Goal: Transaction & Acquisition: Purchase product/service

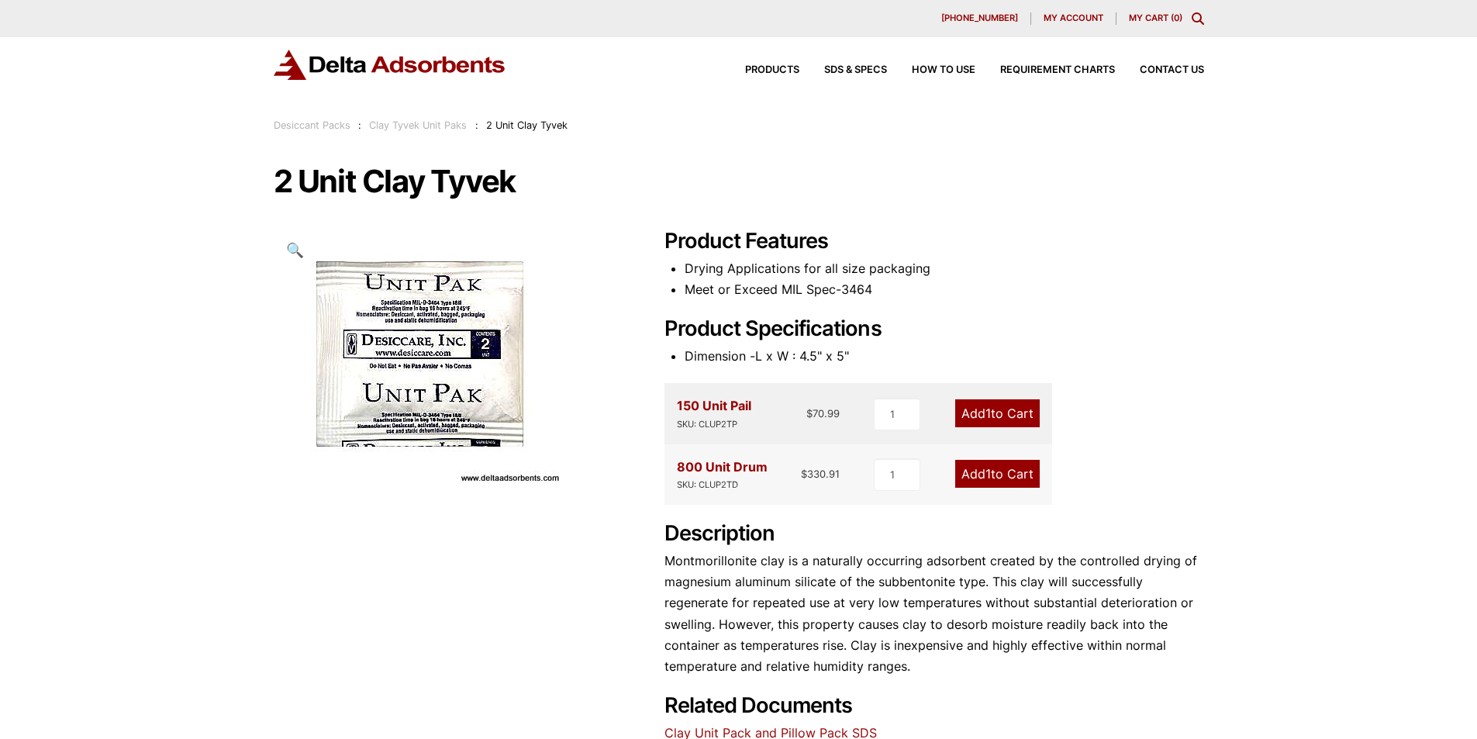
click at [999, 410] on link "Add 1 to Cart" at bounding box center [997, 413] width 84 height 28
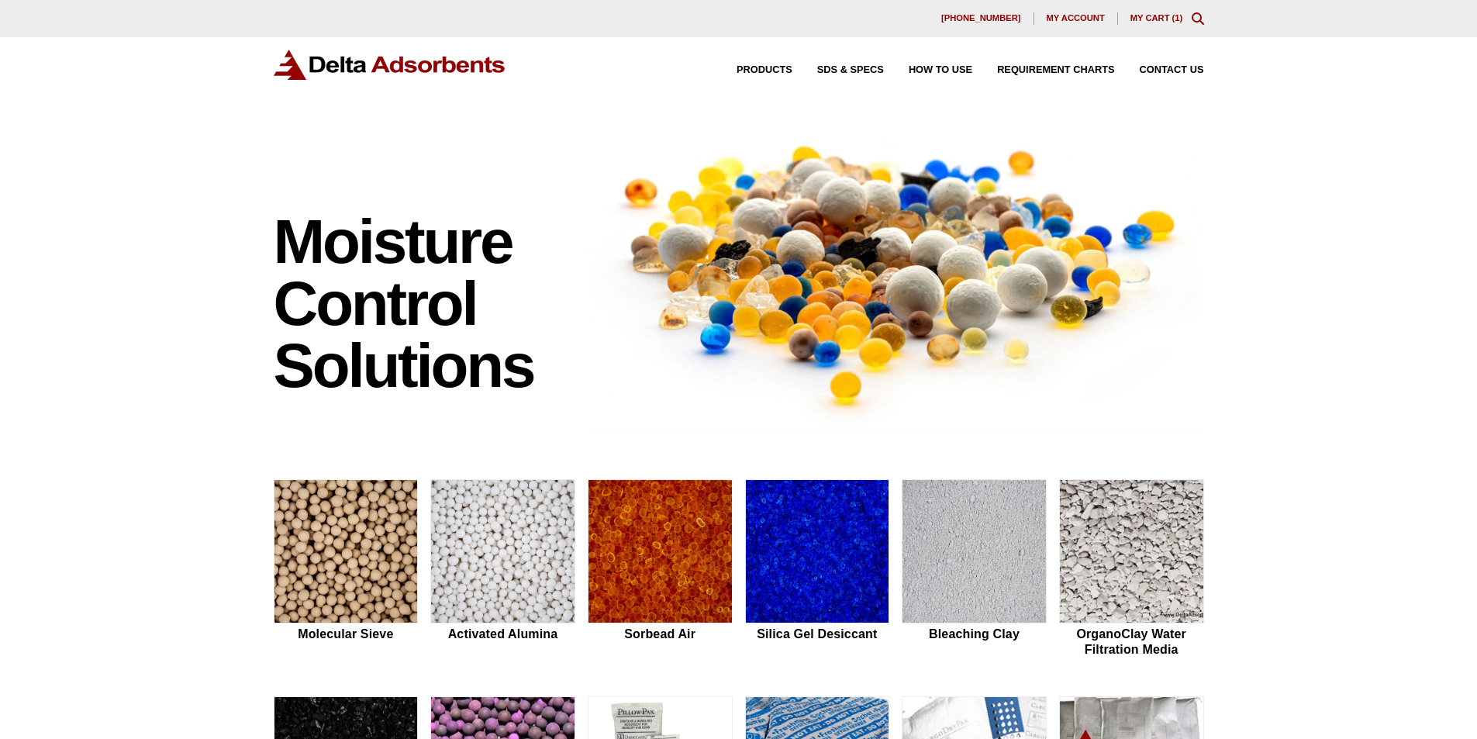
click at [1163, 17] on link "My Cart ( 1 )" at bounding box center [1156, 17] width 53 height 9
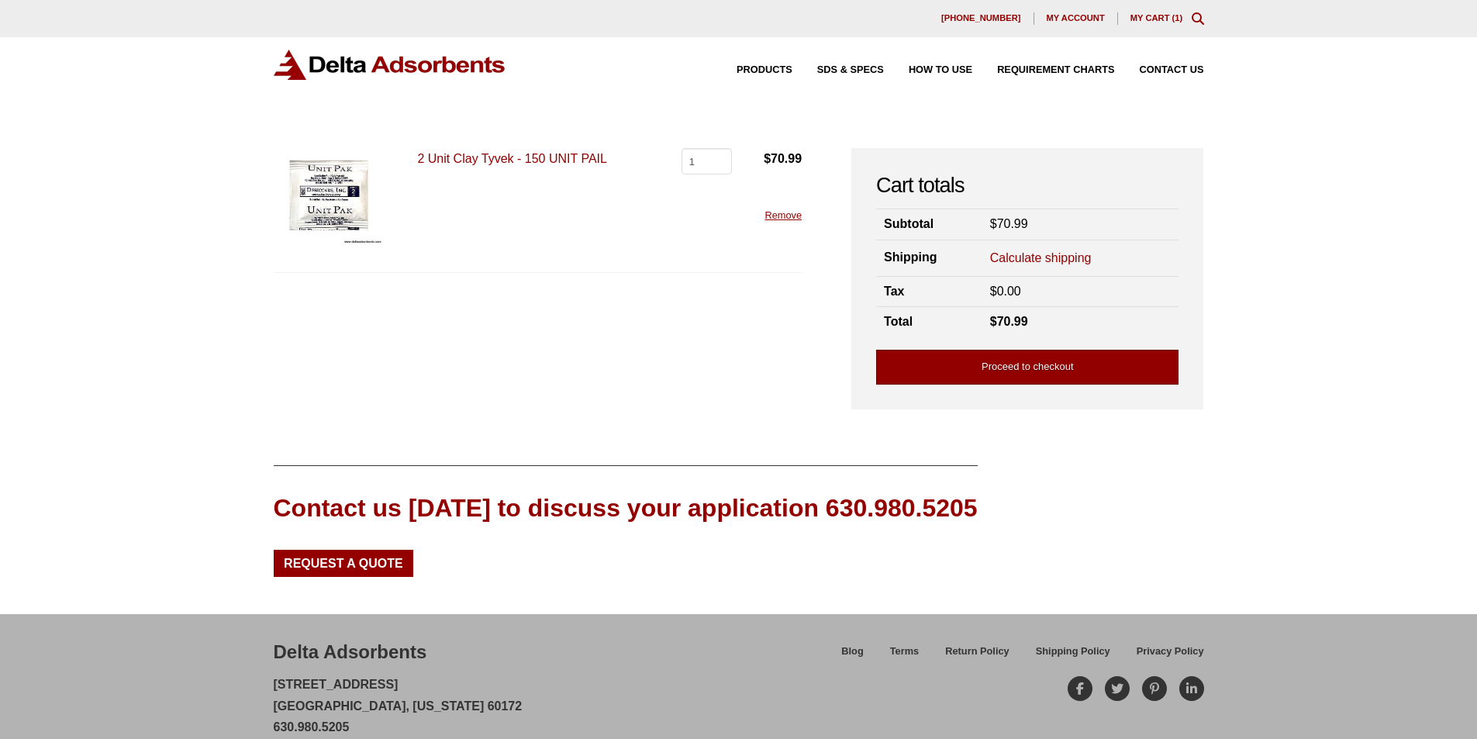
click at [947, 368] on link "Proceed to checkout" at bounding box center [1027, 367] width 302 height 35
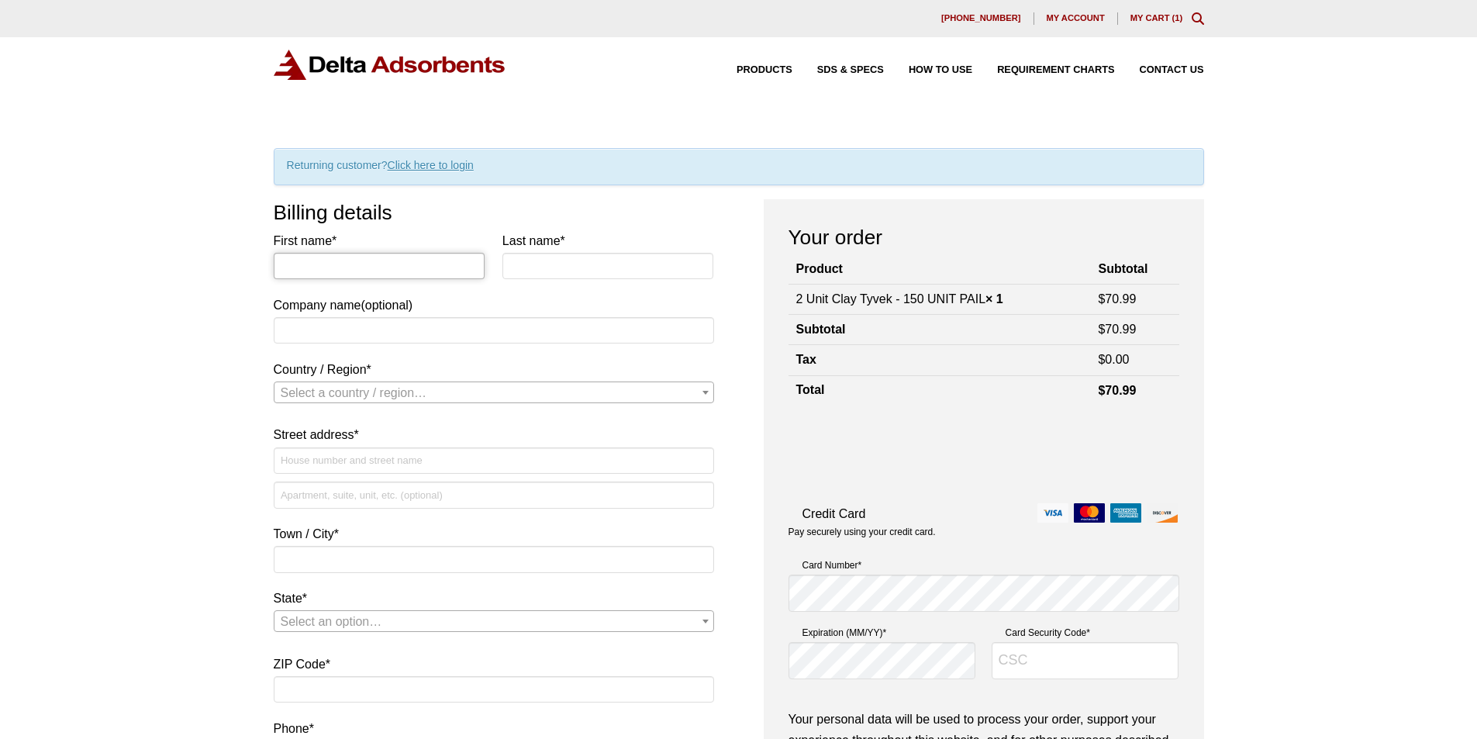
click at [349, 264] on input "First name *" at bounding box center [380, 266] width 212 height 26
type input "Joseph"
type input "Roncolato"
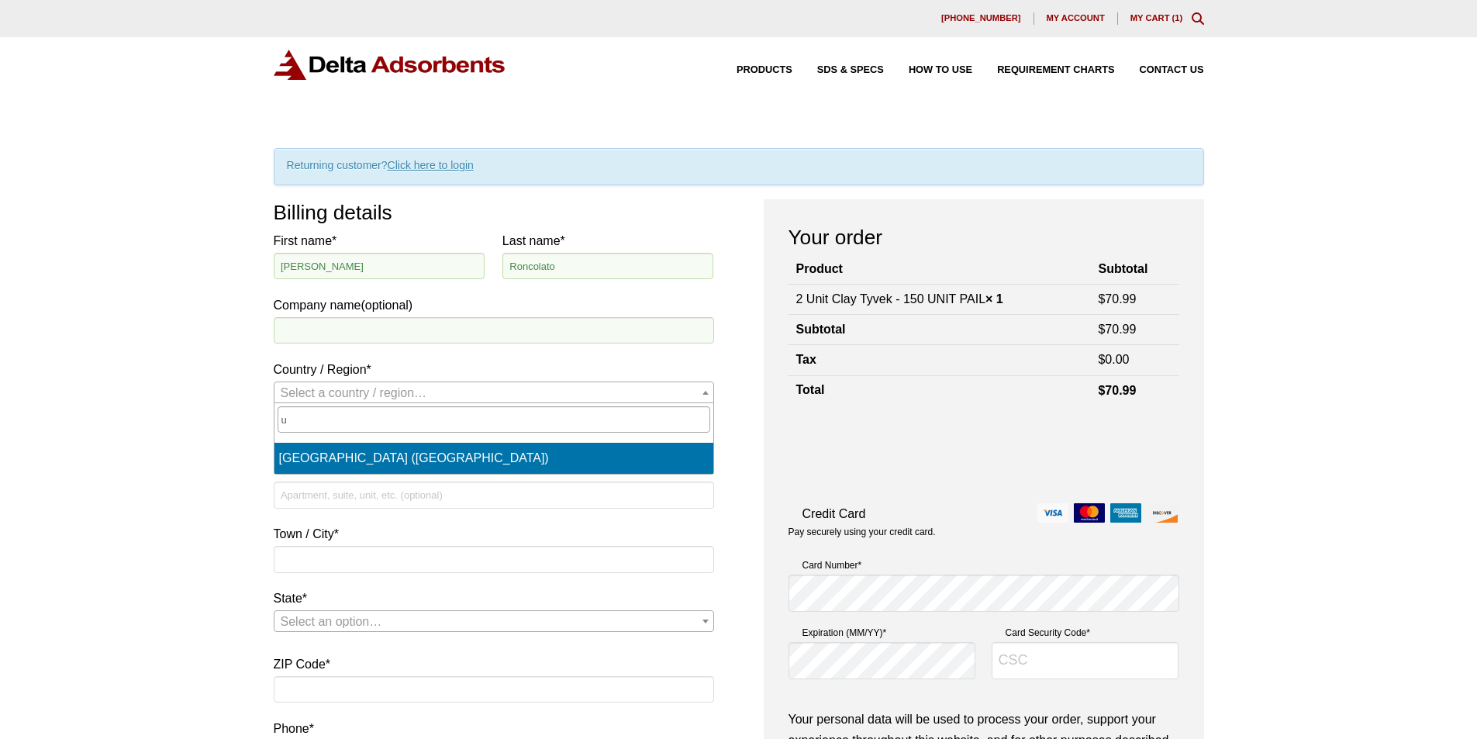
select select "US"
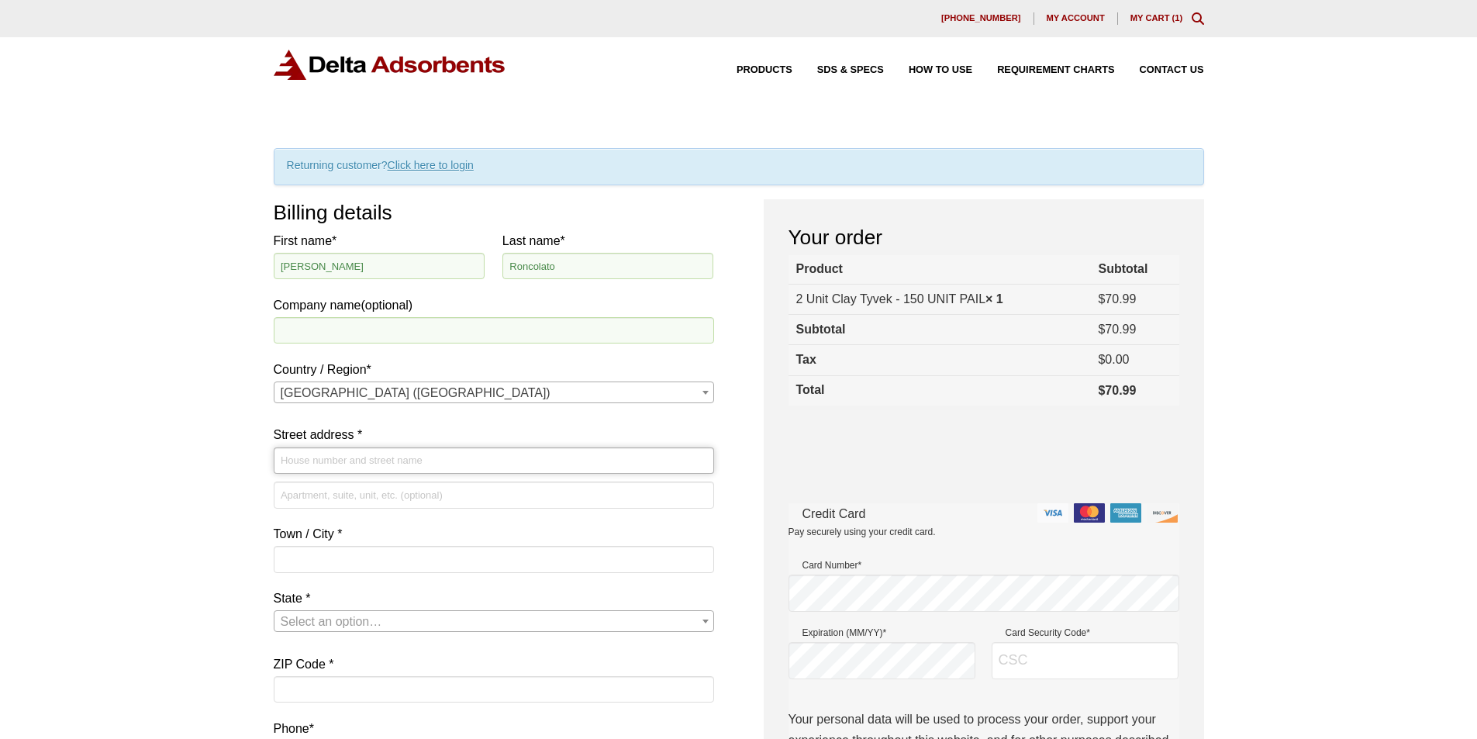
click at [433, 459] on input "Street address *" at bounding box center [494, 460] width 440 height 26
type input "[STREET_ADDRESS]"
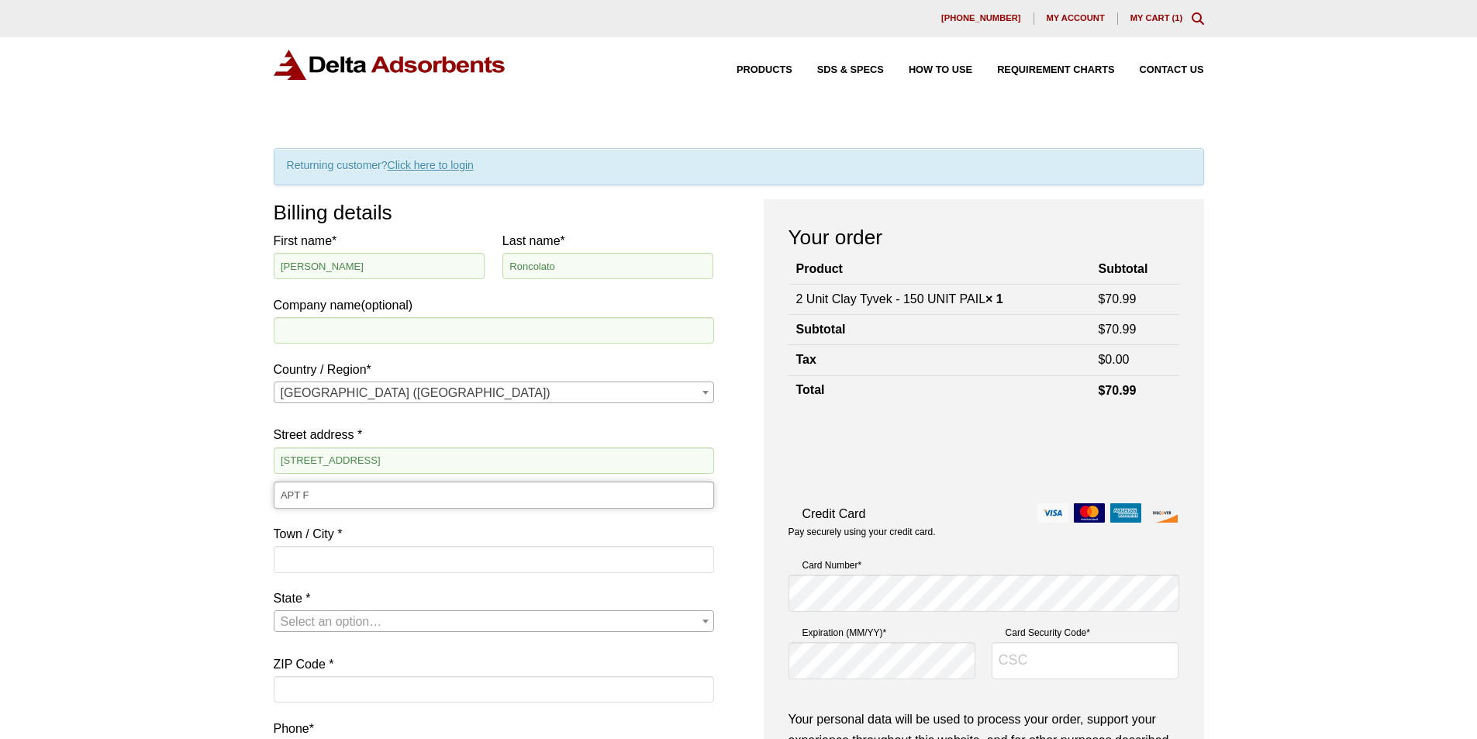
type input "APT F"
type input "Manassas"
type input "V"
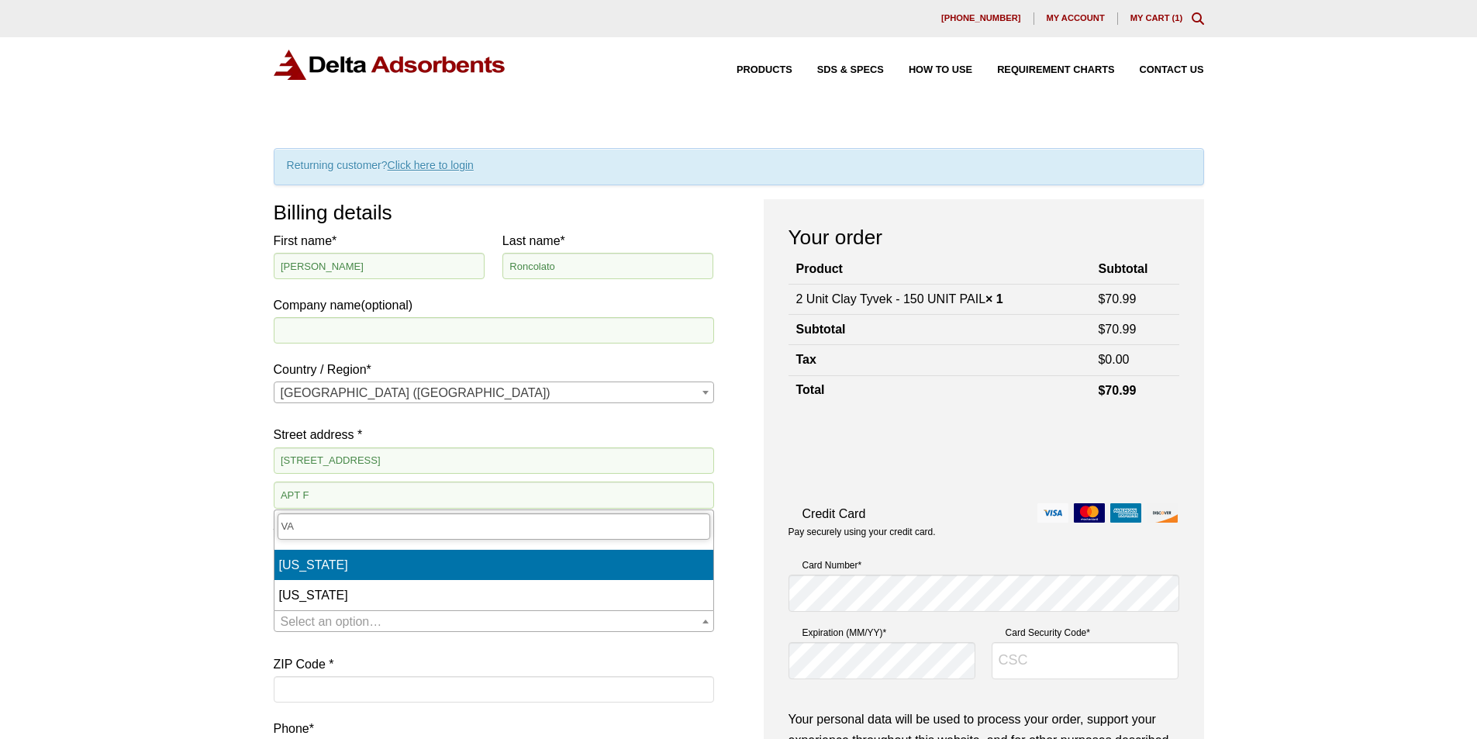
type input "VA"
select select "NV"
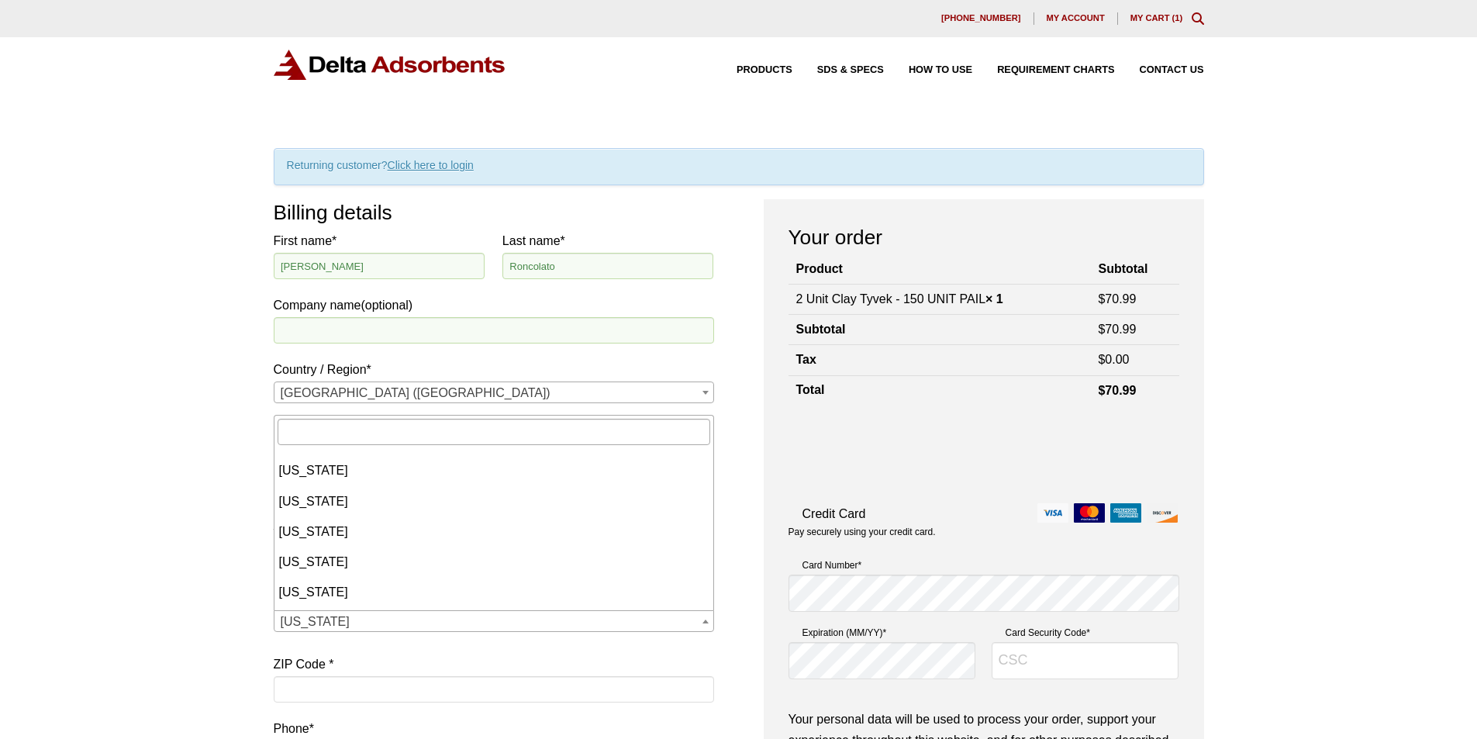
click at [622, 623] on span "Nevada" at bounding box center [493, 622] width 439 height 22
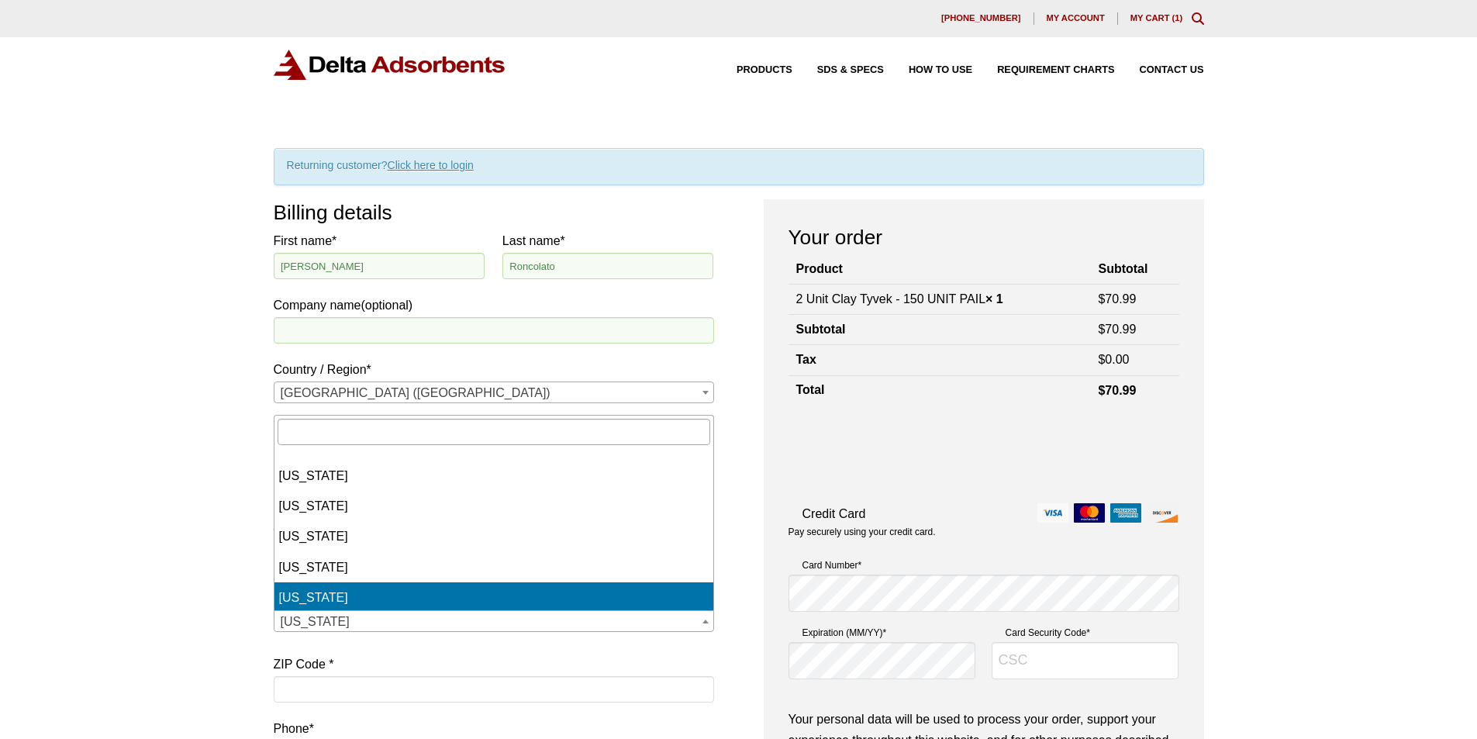
scroll to position [1382, 0]
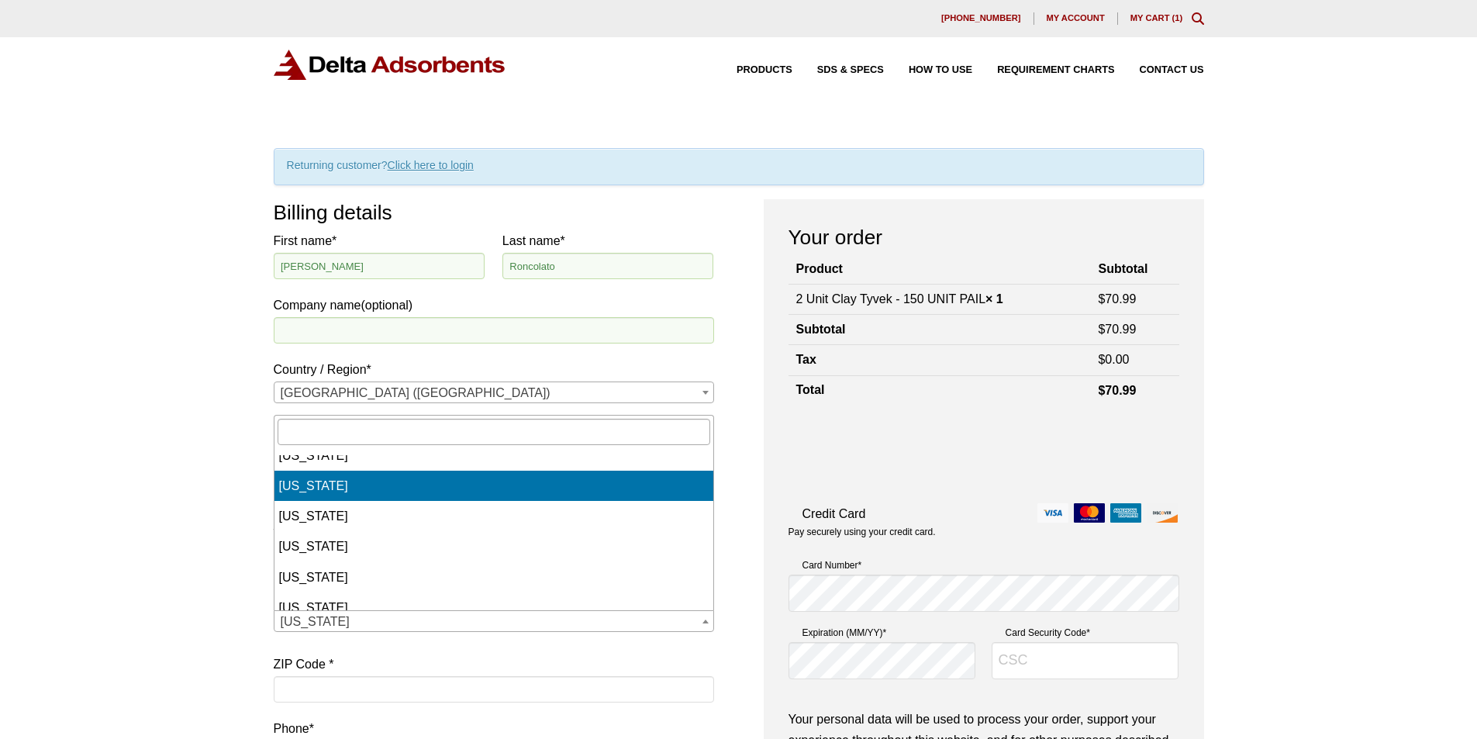
select select "VA"
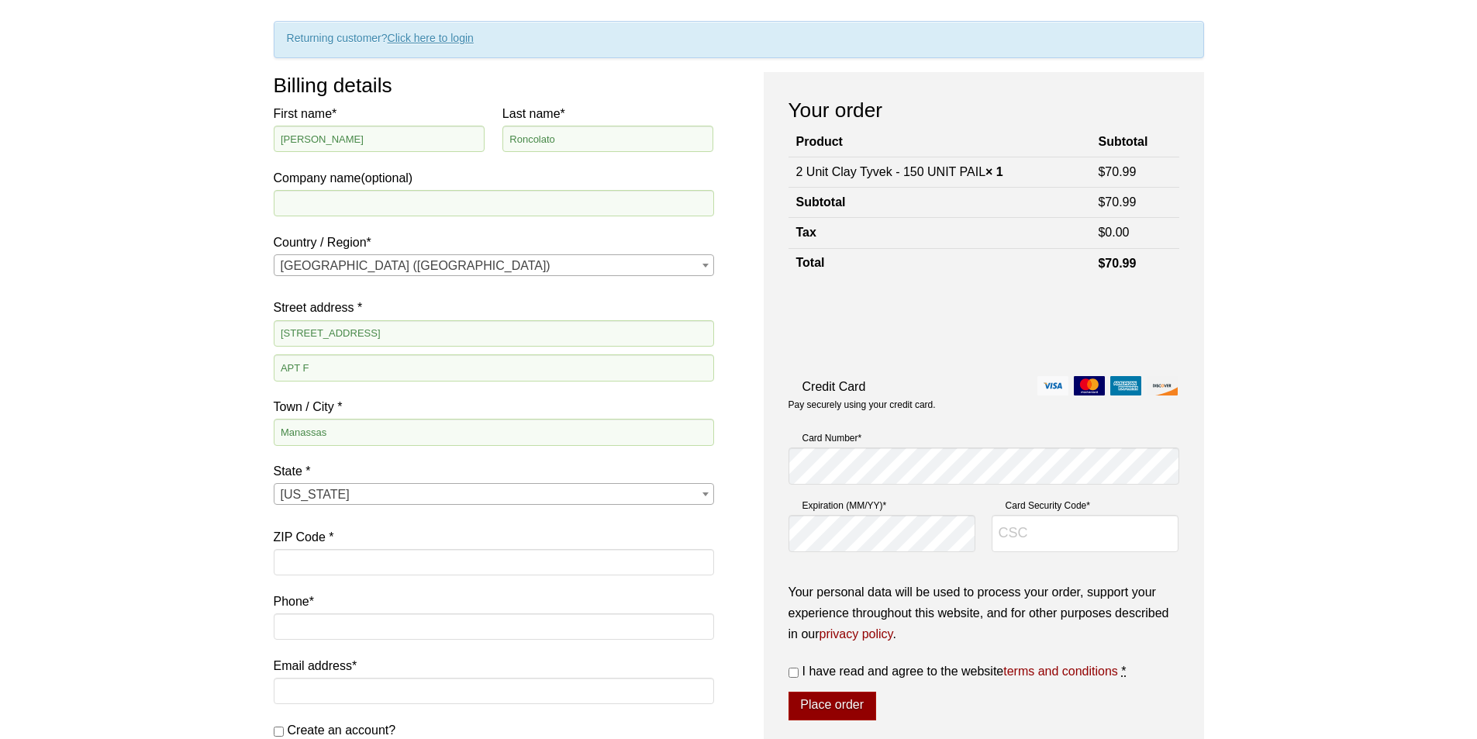
scroll to position [155, 0]
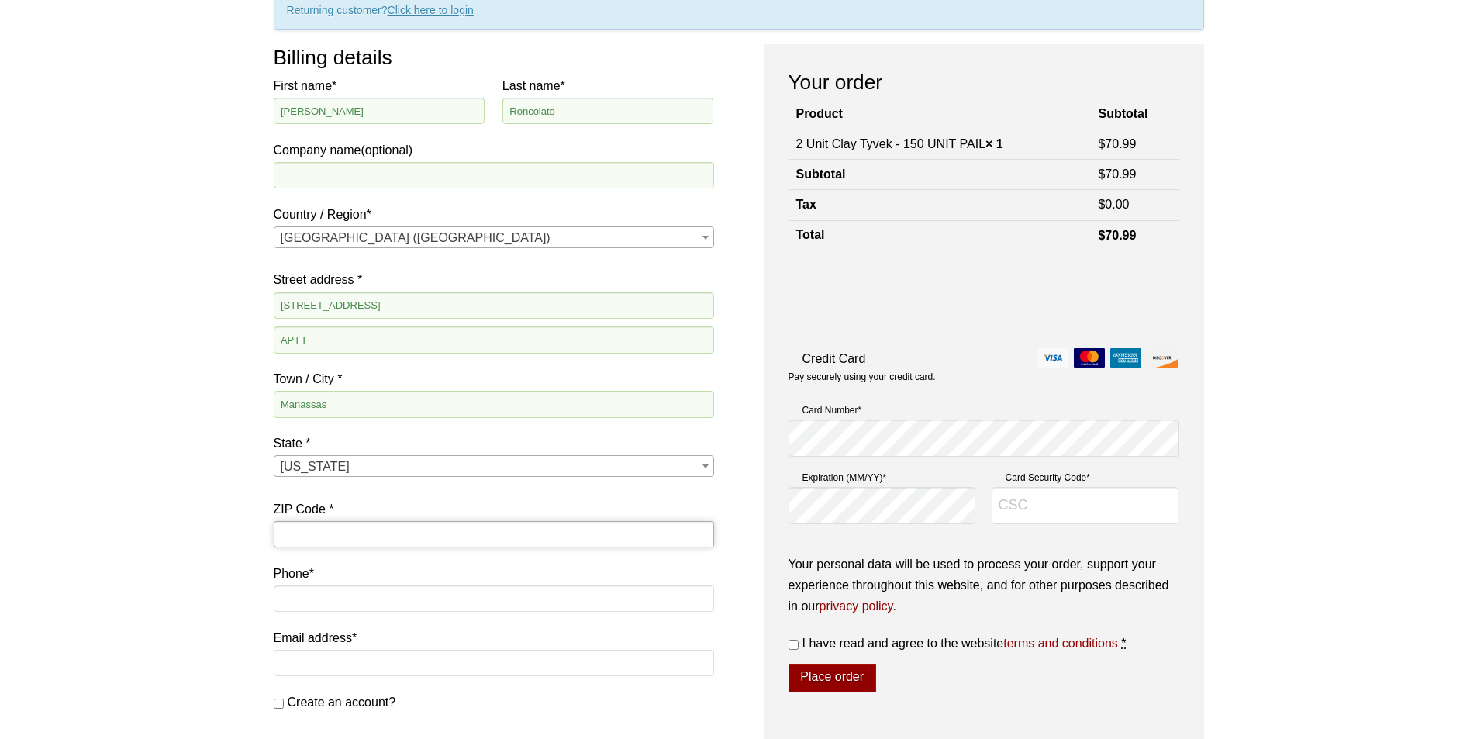
click at [411, 532] on input "ZIP Code *" at bounding box center [494, 534] width 440 height 26
type input "20110"
click at [392, 603] on input "Phone *" at bounding box center [494, 598] width 440 height 26
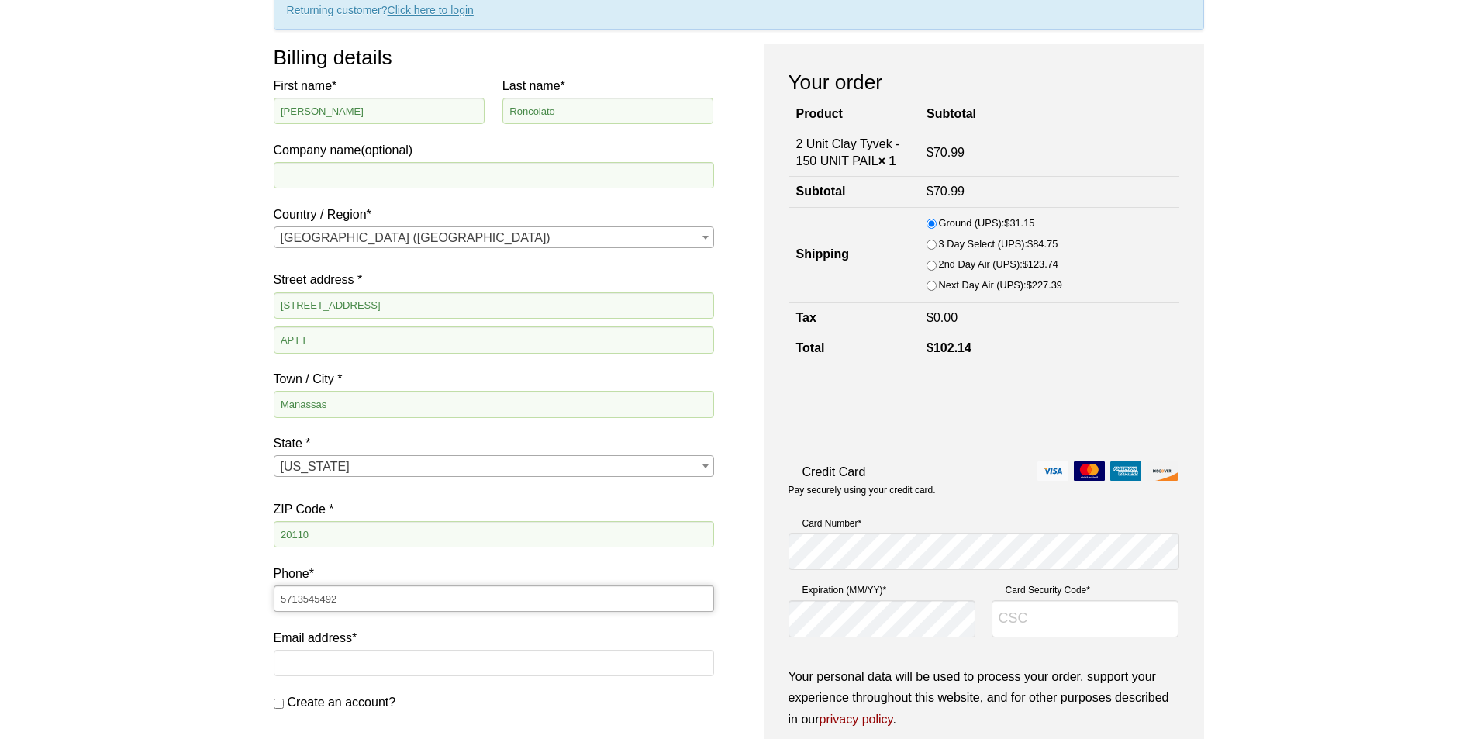
type input "5713545492"
click at [152, 527] on div "Our website has detected that you are using an outdated browser that will preve…" at bounding box center [738, 606] width 1477 height 1523
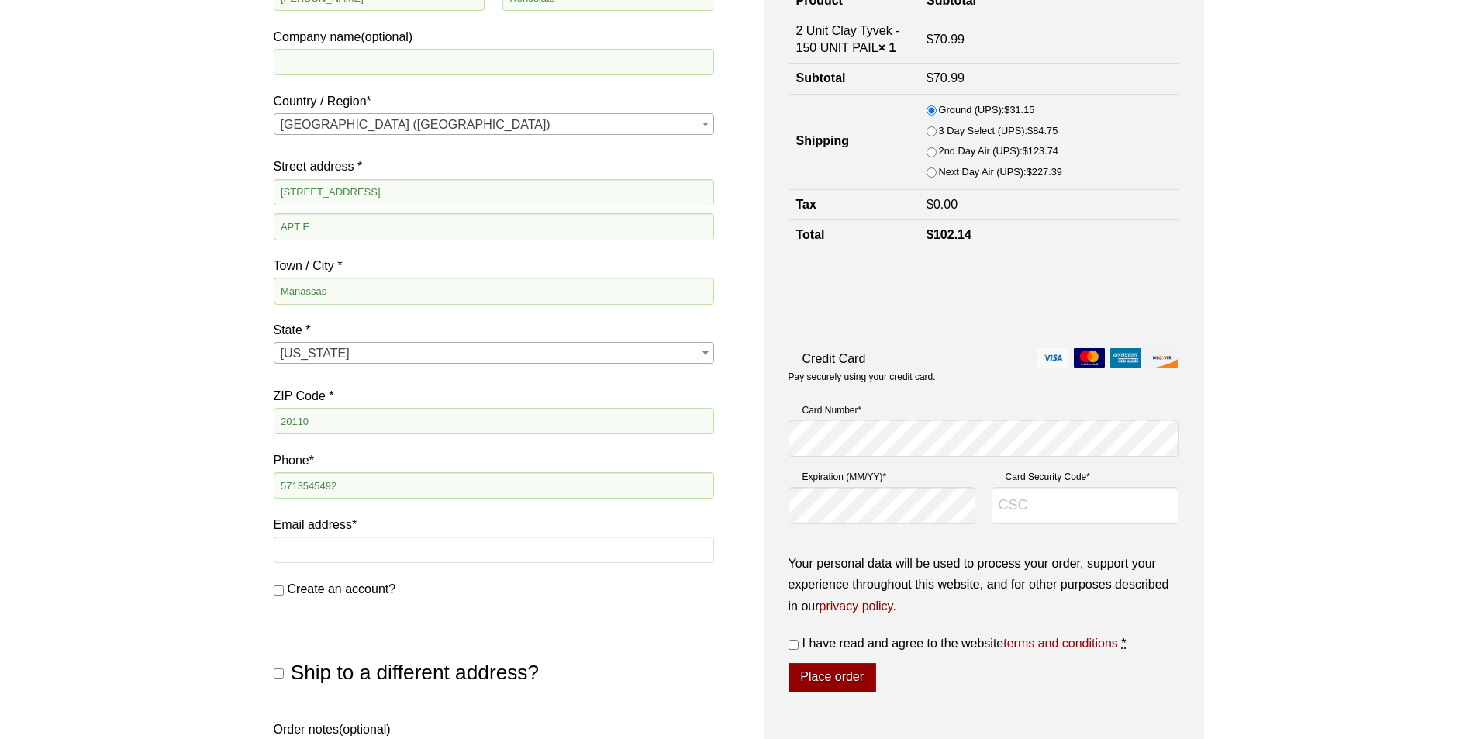
scroll to position [310, 0]
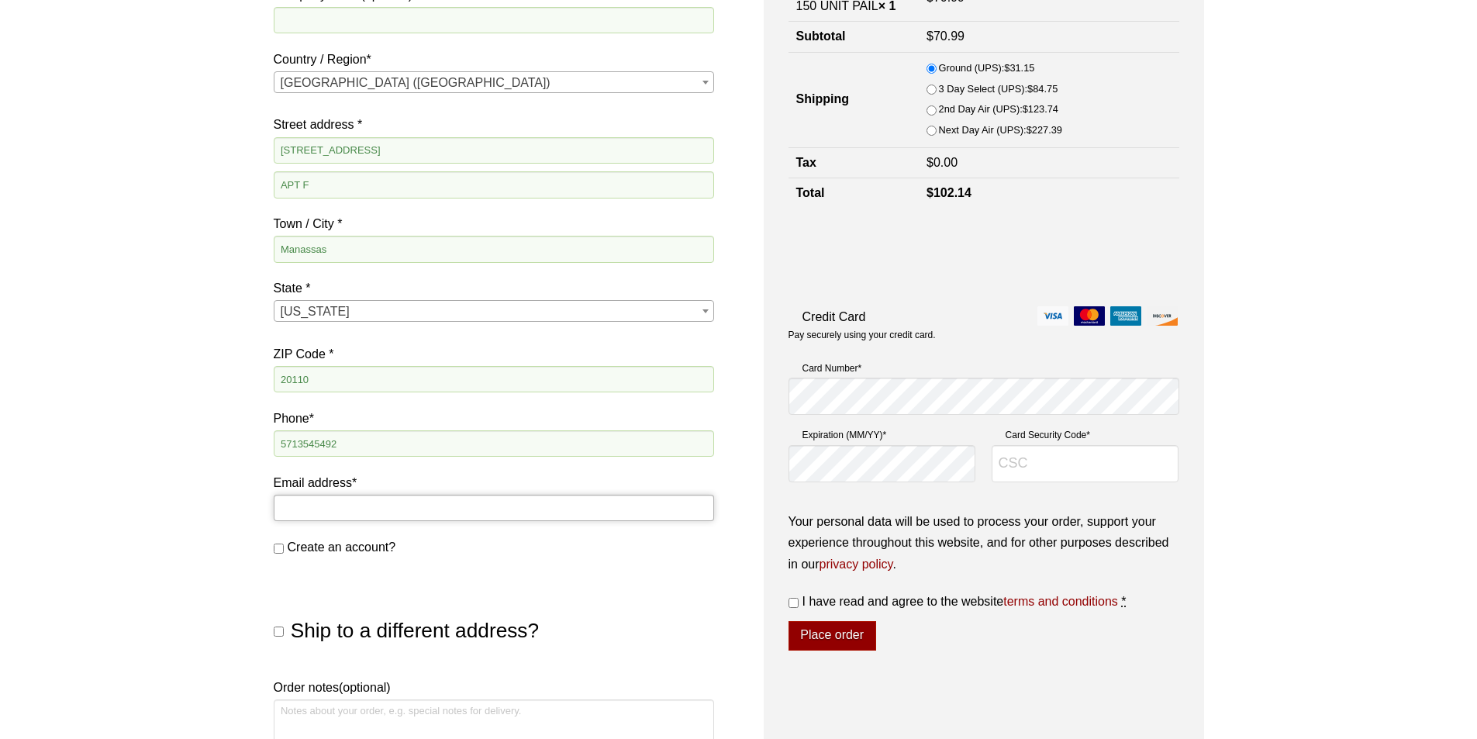
click at [380, 495] on input "Email address *" at bounding box center [494, 508] width 440 height 26
type input "[EMAIL_ADDRESS][DOMAIN_NAME]"
click at [638, 601] on div "Ship to a different address? First name * Last name * Company name (optional) C…" at bounding box center [494, 609] width 440 height 85
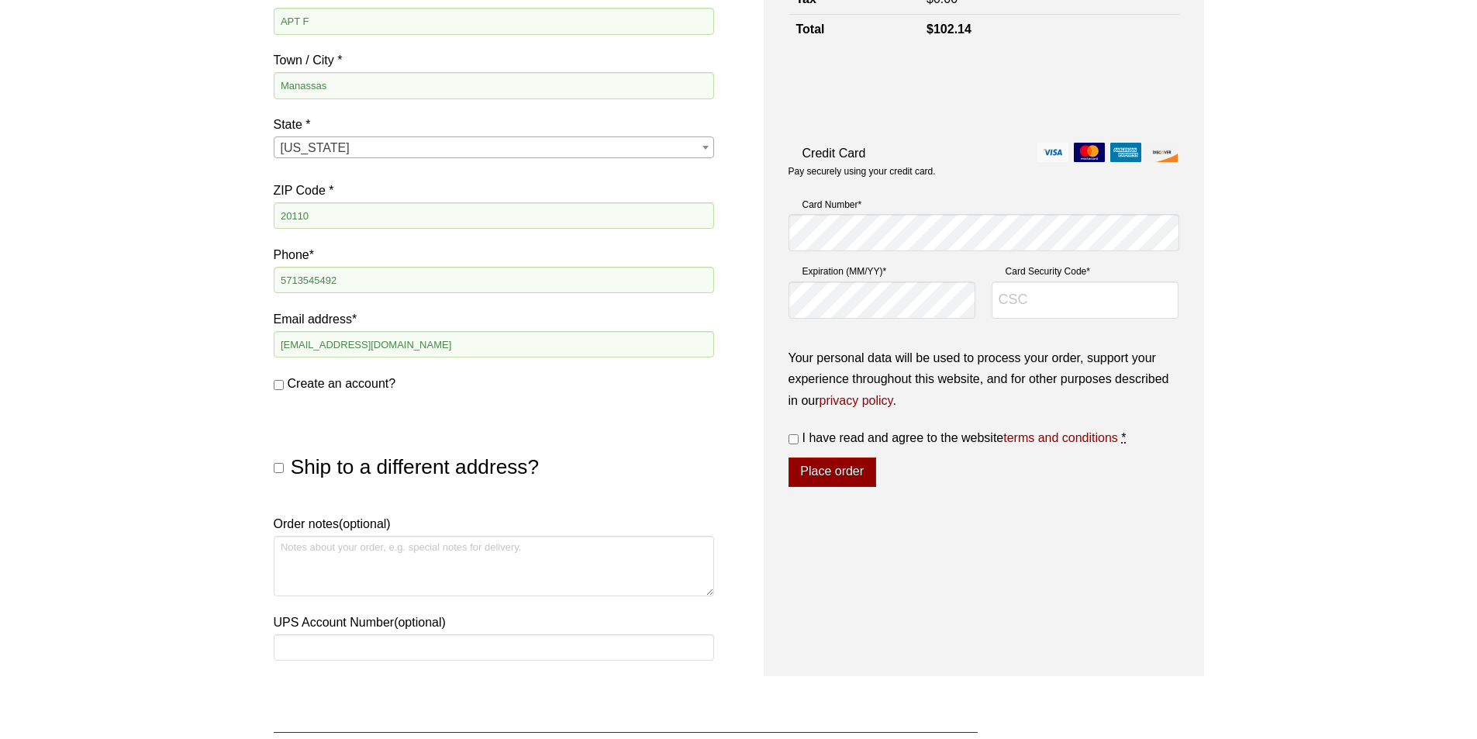
scroll to position [491, 0]
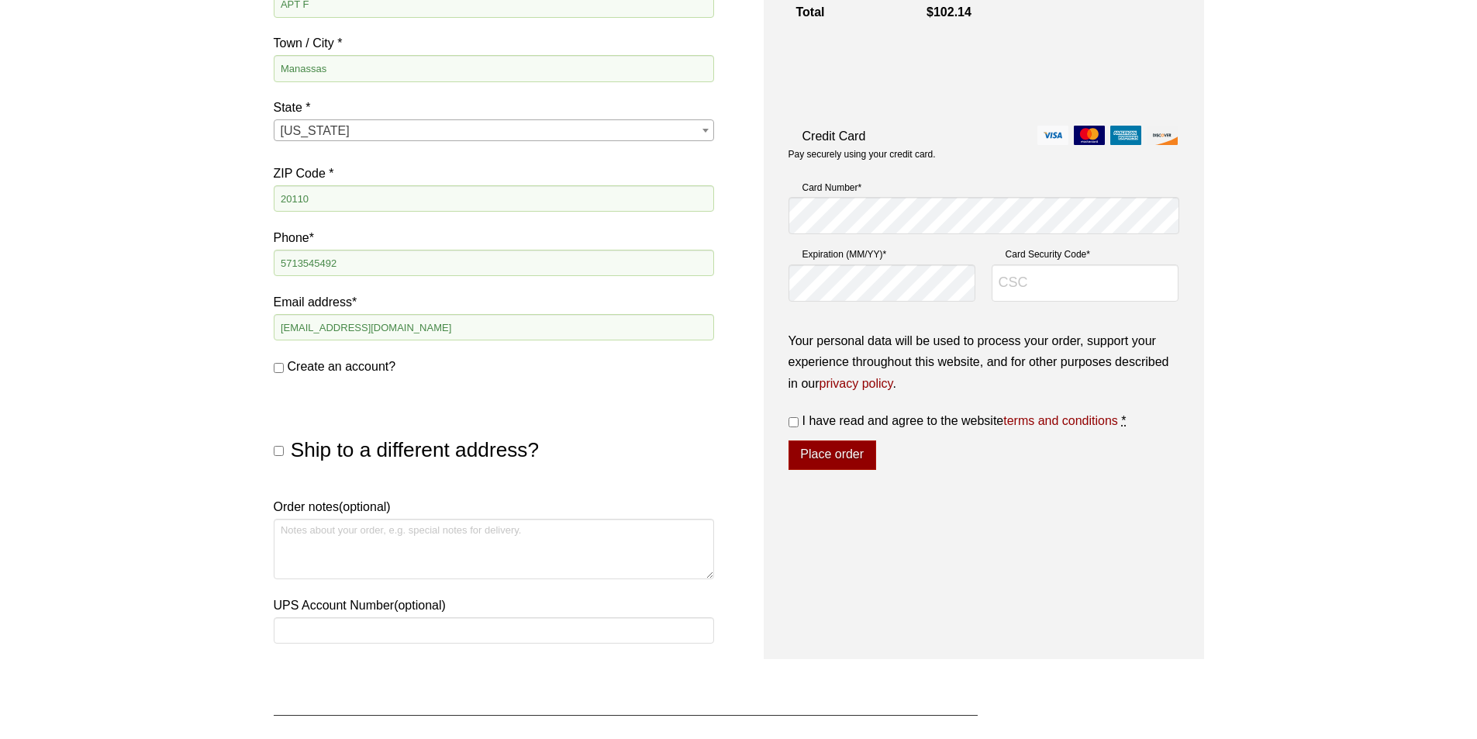
click at [796, 422] on input "I have read and agree to the website terms and conditions *" at bounding box center [793, 422] width 10 height 10
checkbox input "true"
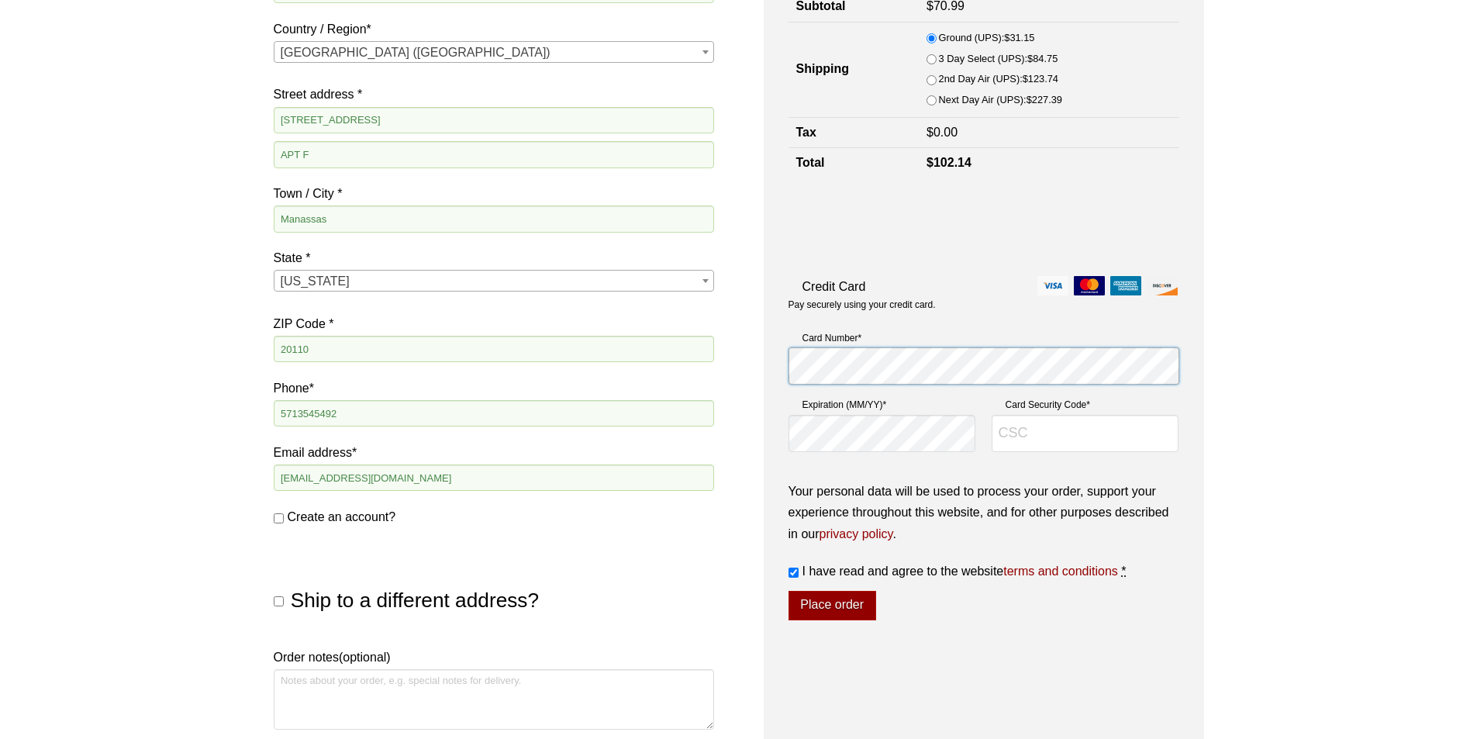
scroll to position [336, 0]
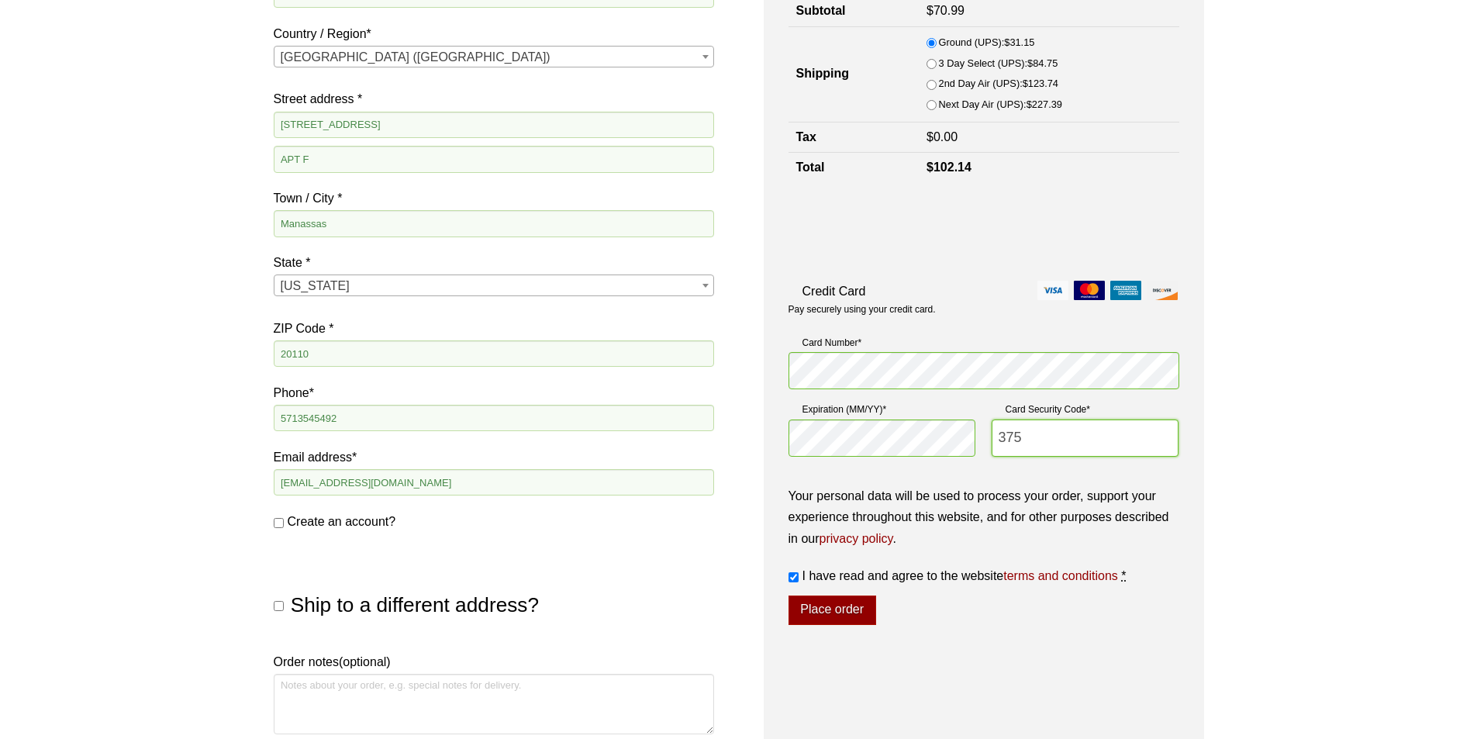
type input "375"
click at [963, 617] on div "Your personal data will be used to process your order, support your experience …" at bounding box center [983, 555] width 391 height 140
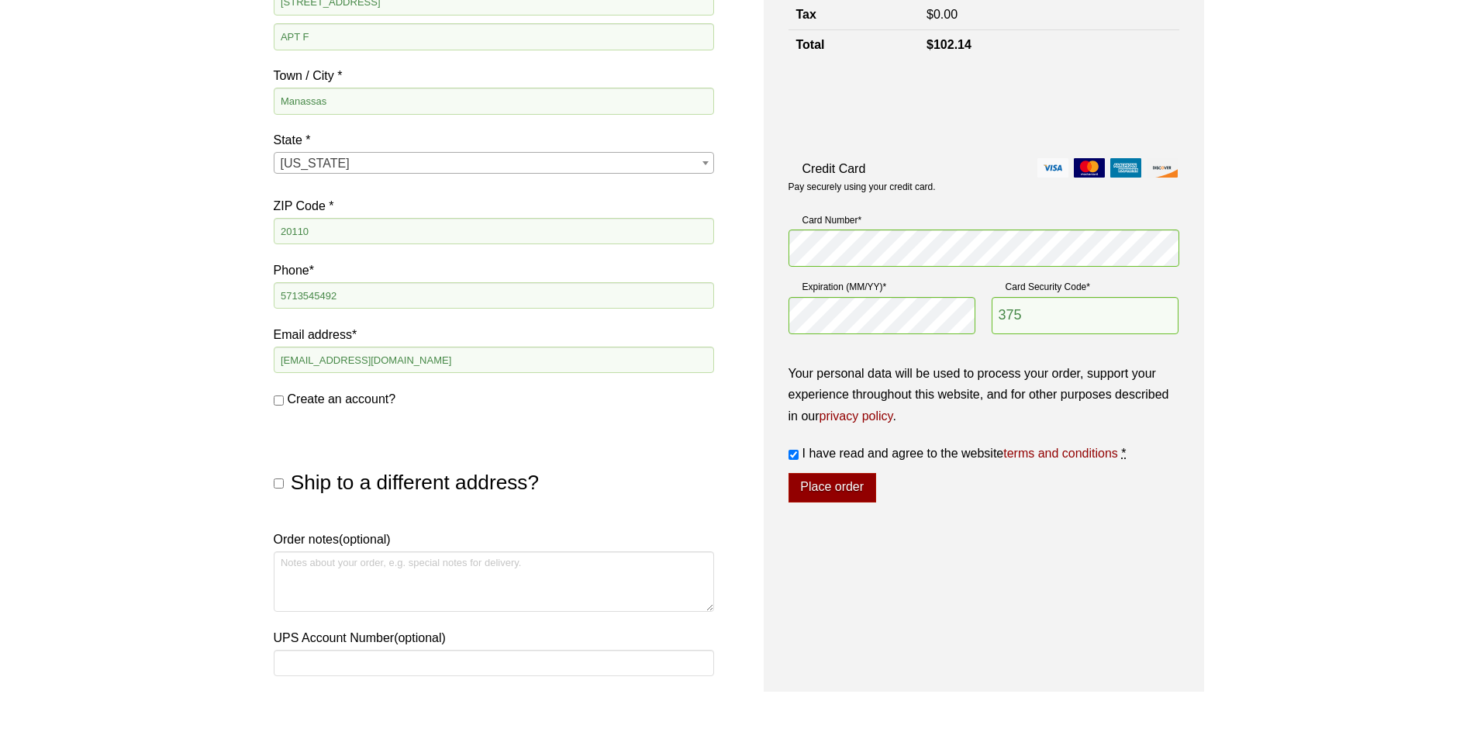
scroll to position [465, 0]
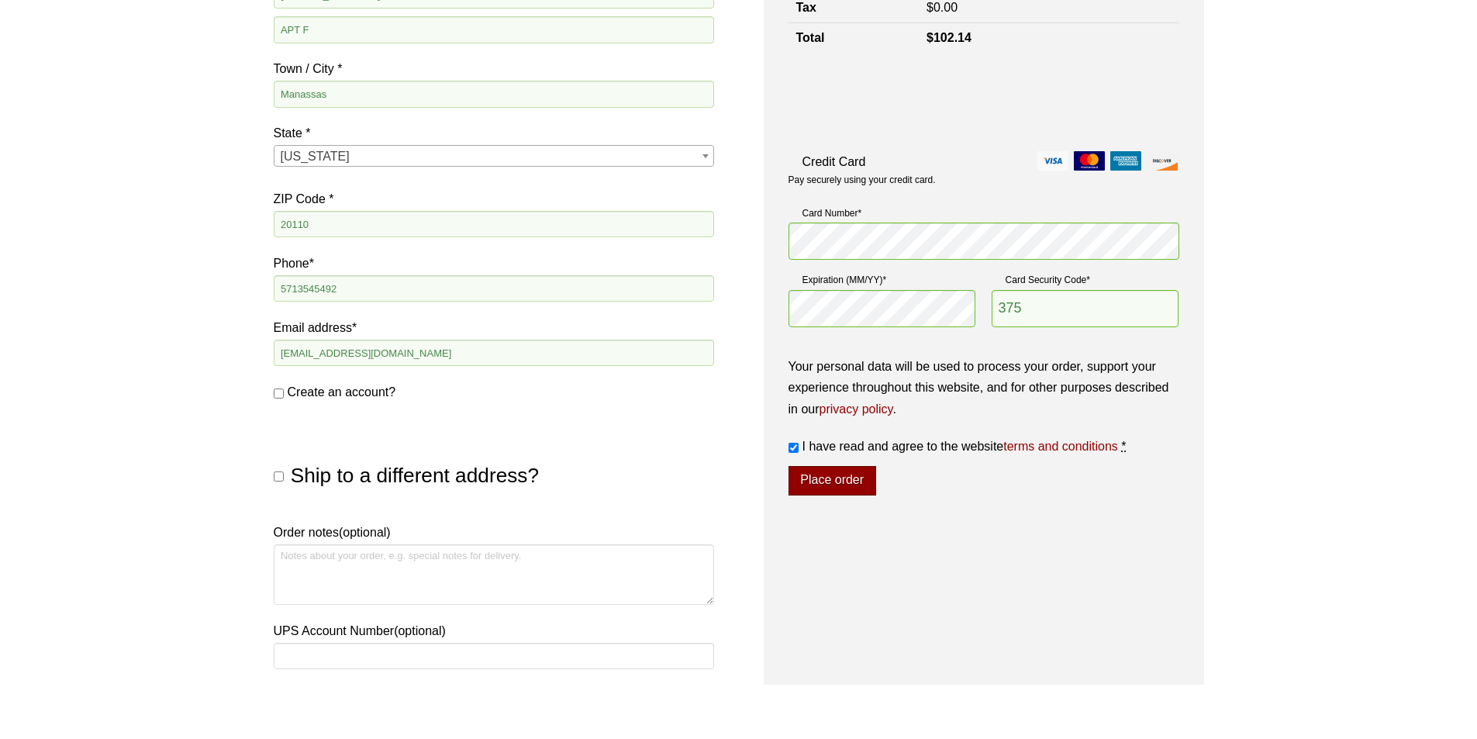
click at [840, 490] on button "Place order" at bounding box center [832, 480] width 88 height 29
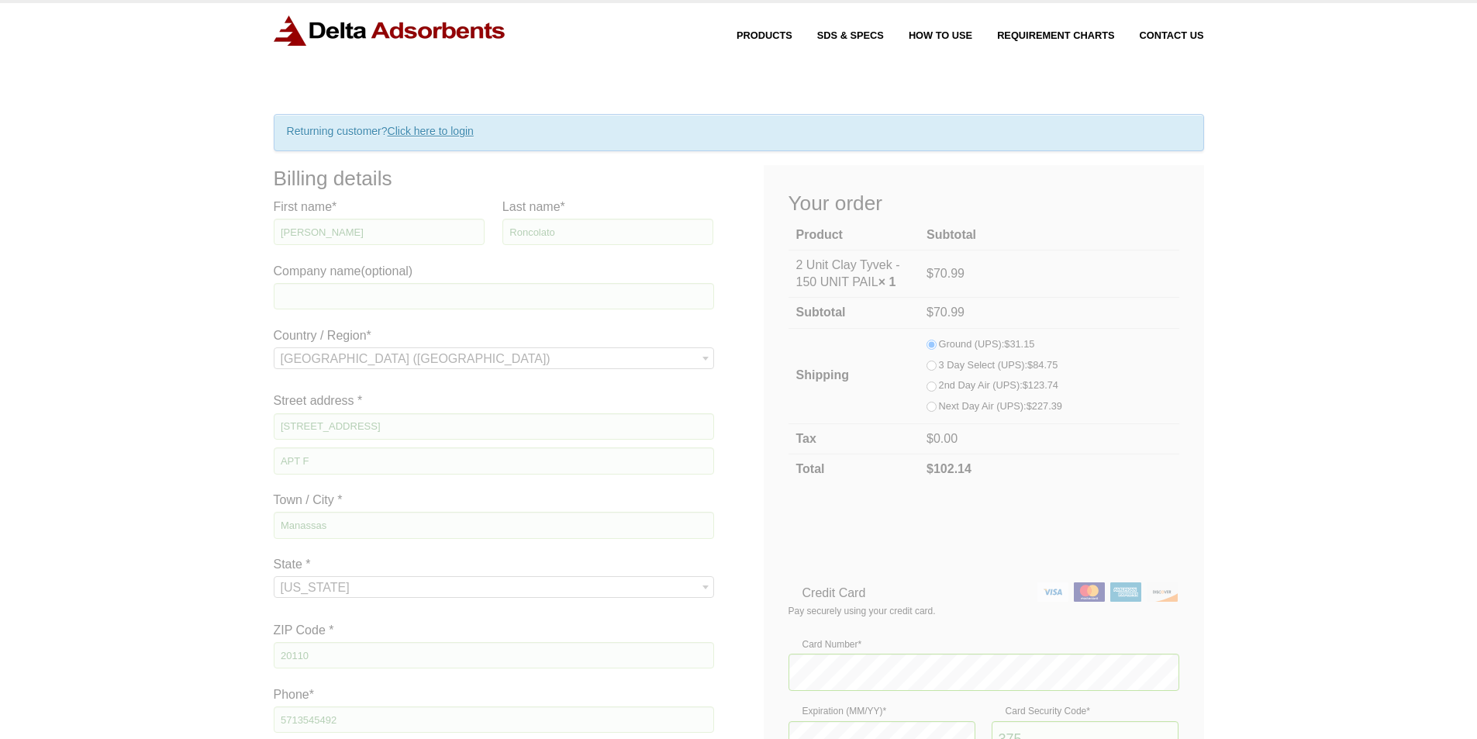
scroll to position [0, 0]
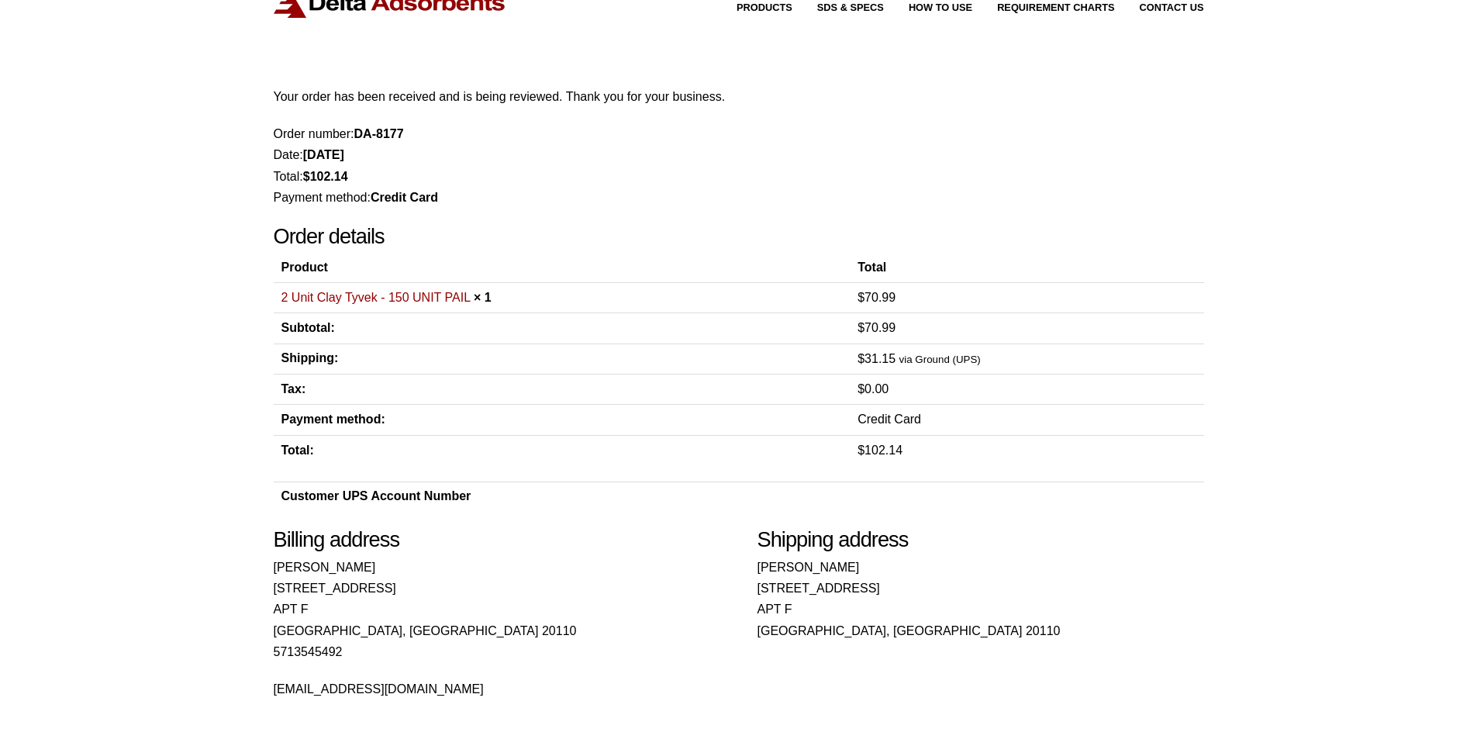
scroll to position [26, 0]
